Goal: Navigation & Orientation: Find specific page/section

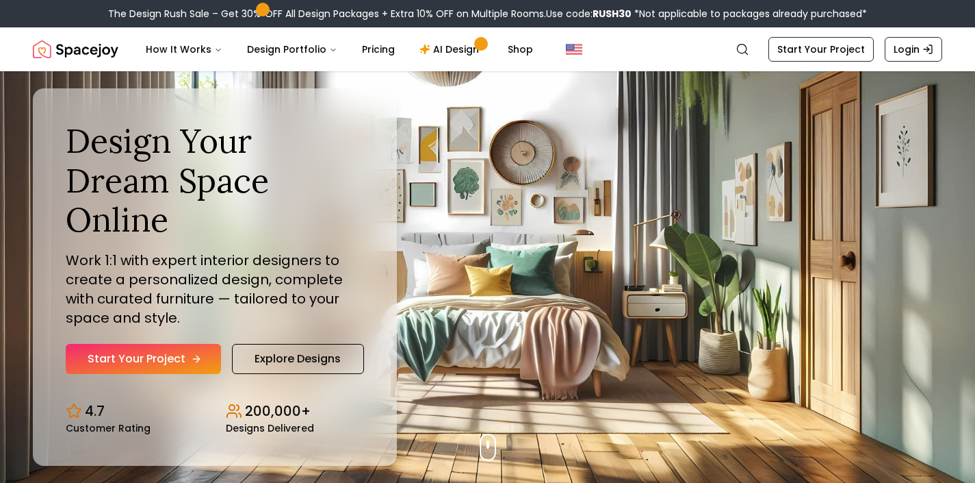
click at [181, 344] on link "Start Your Project" at bounding box center [143, 359] width 155 height 30
click at [257, 344] on link "Explore Designs" at bounding box center [298, 359] width 132 height 30
